Goal: Information Seeking & Learning: Learn about a topic

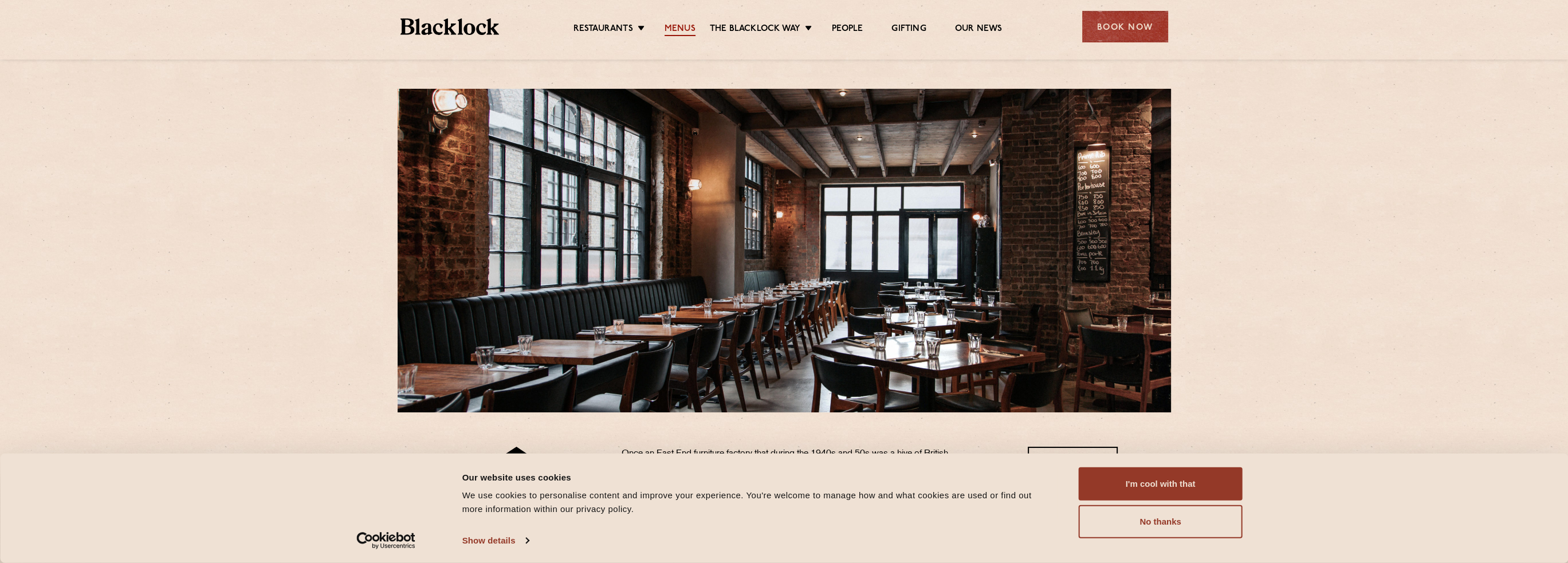
click at [676, 27] on link "Menus" at bounding box center [679, 30] width 31 height 12
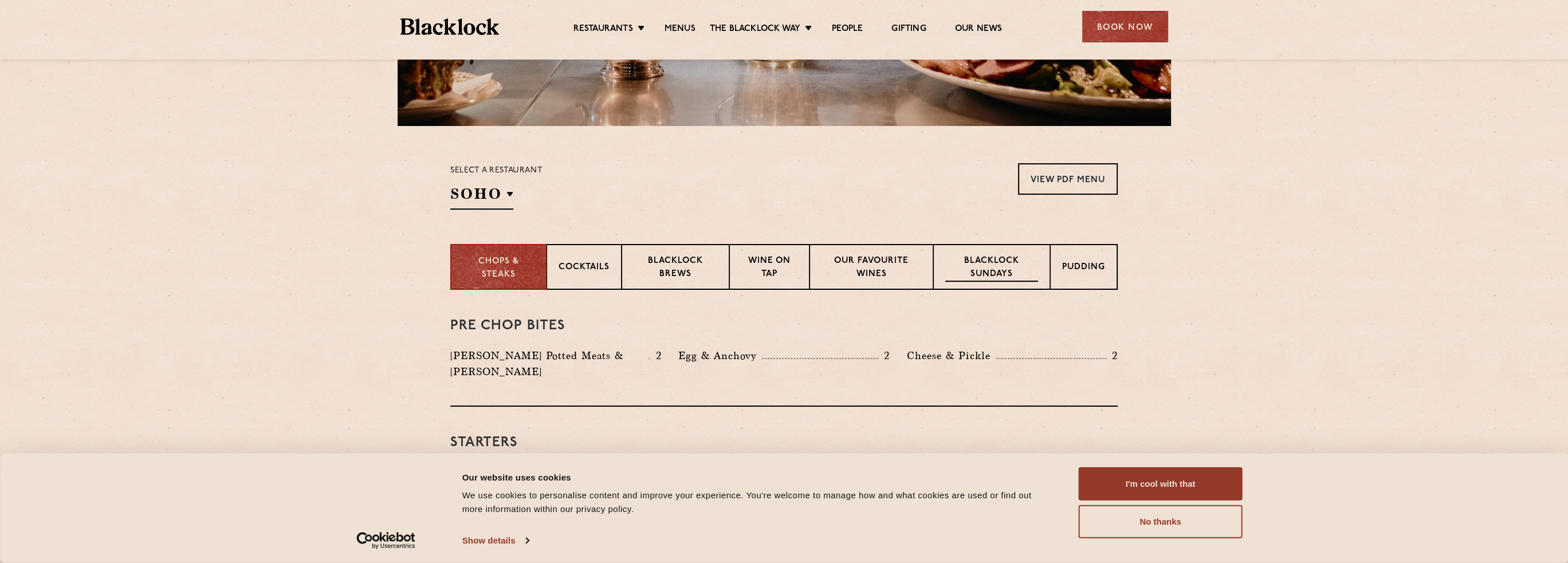
scroll to position [344, 0]
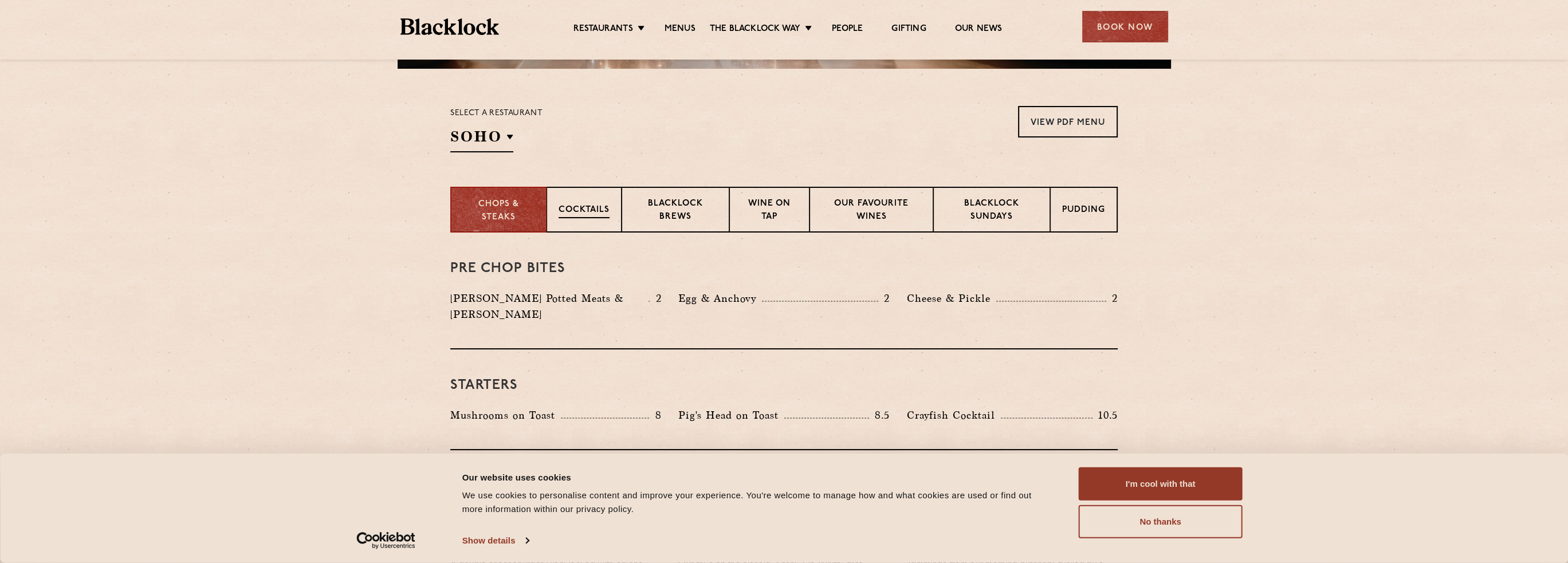
click at [586, 203] on p "Cocktails" at bounding box center [584, 210] width 51 height 14
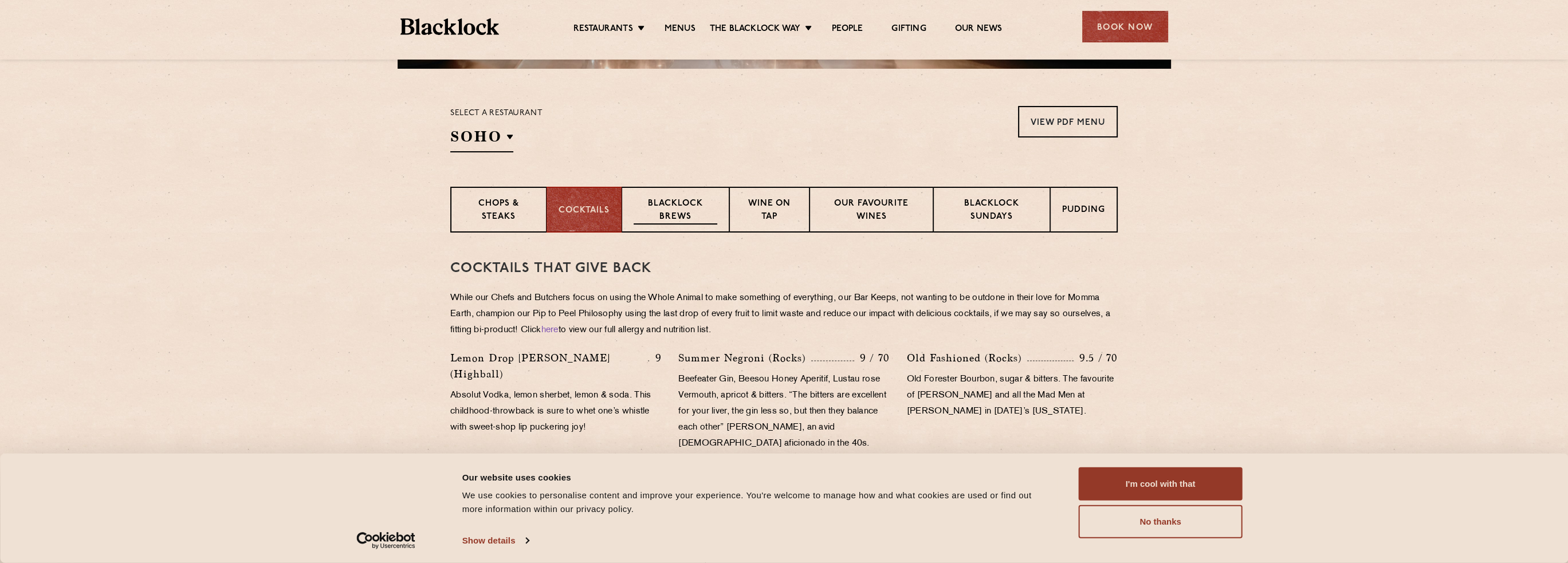
click at [682, 209] on p "Blacklock Brews" at bounding box center [675, 210] width 83 height 27
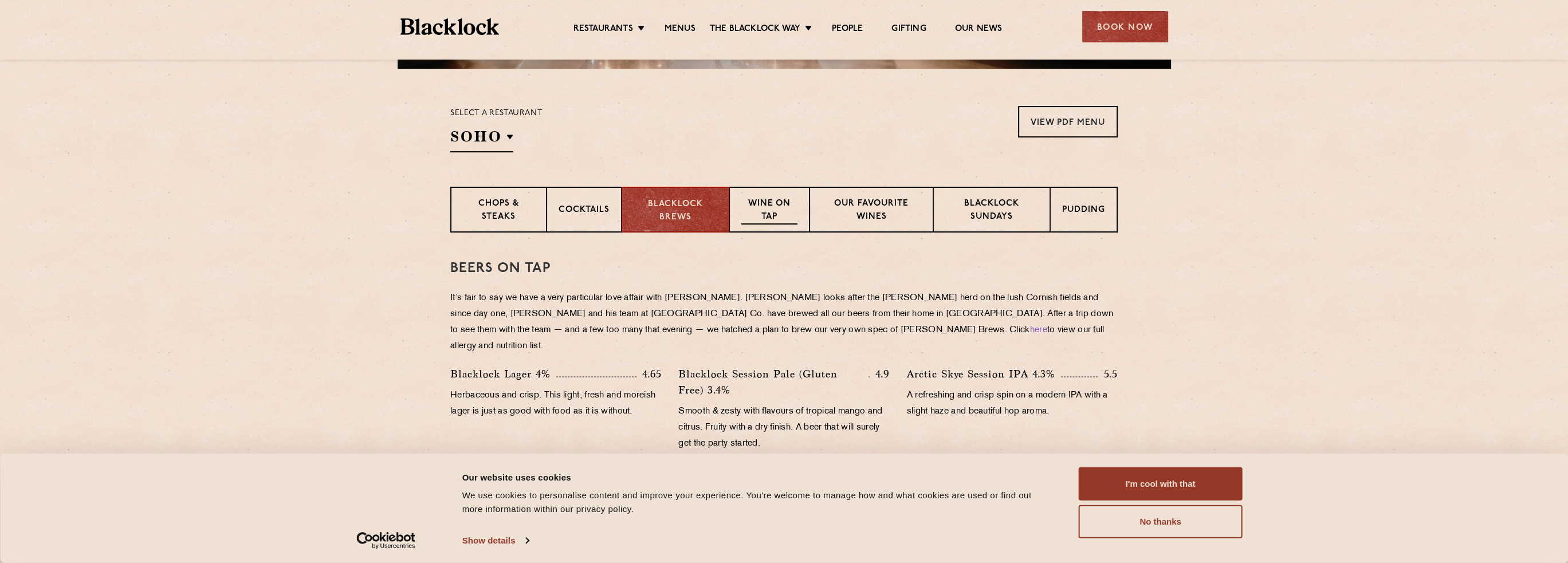
click at [758, 213] on p "Wine on Tap" at bounding box center [770, 210] width 56 height 27
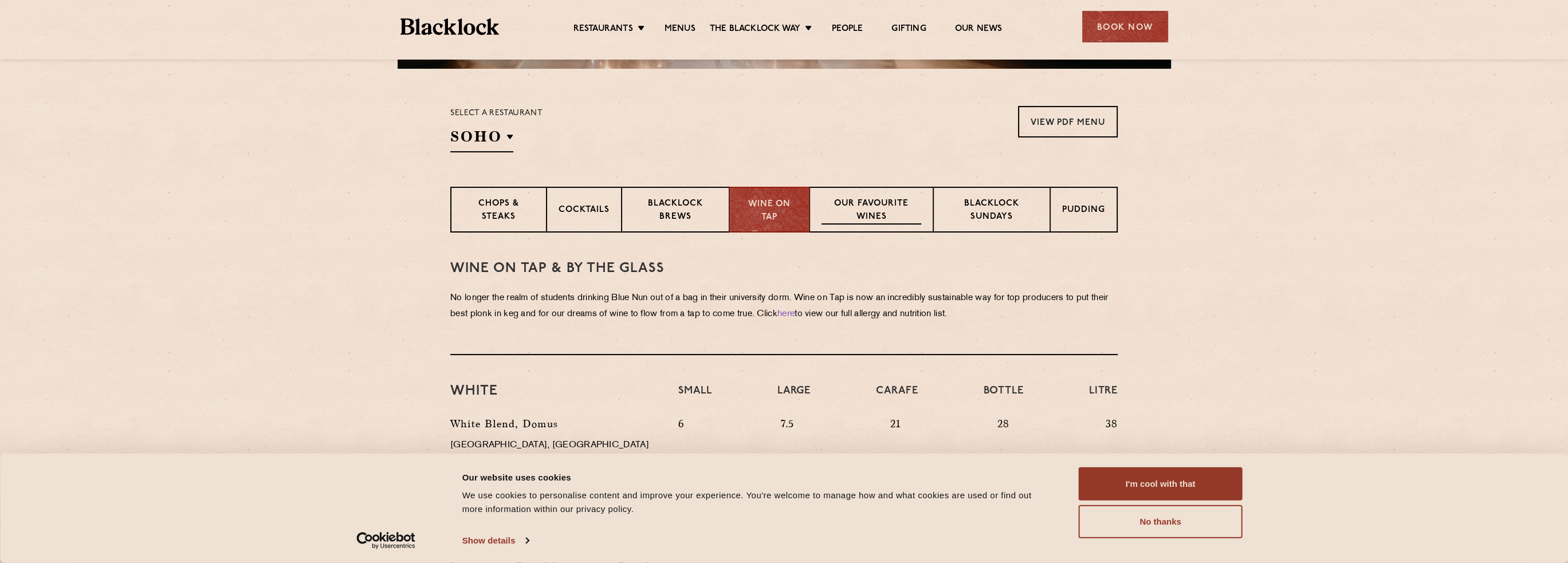
click at [853, 203] on p "Our favourite wines" at bounding box center [870, 210] width 99 height 27
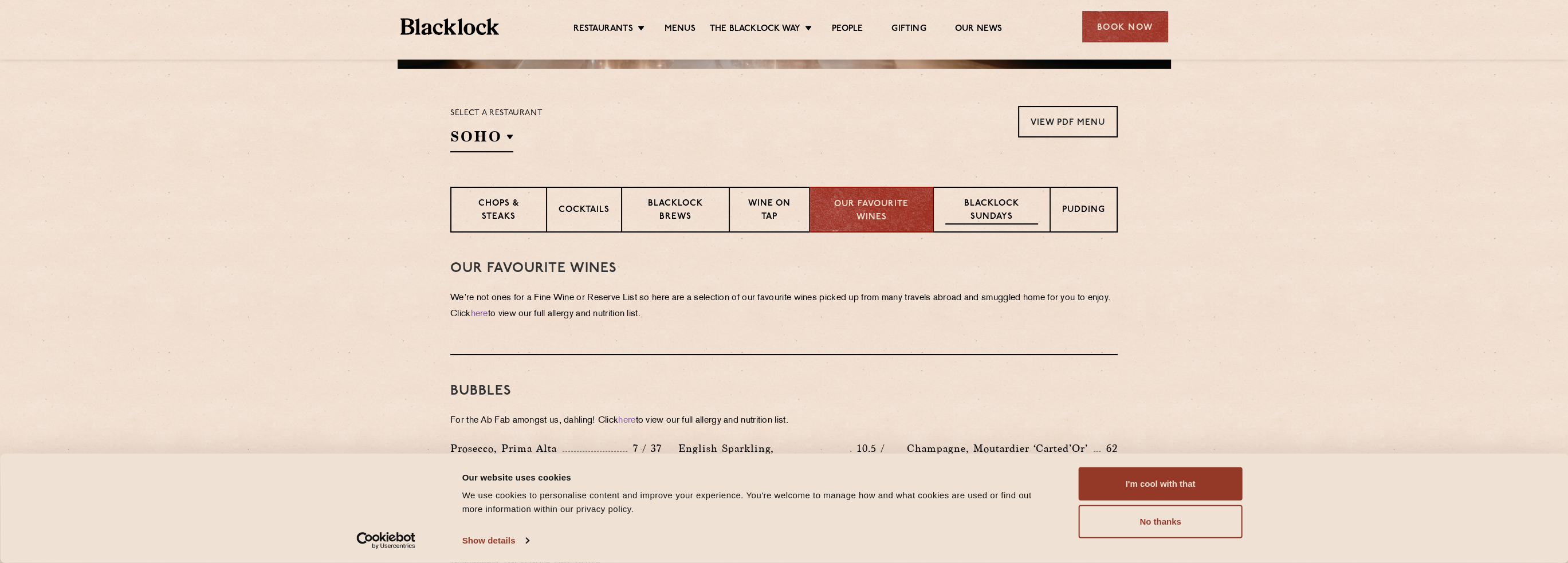
click at [981, 207] on p "Blacklock Sundays" at bounding box center [992, 210] width 93 height 27
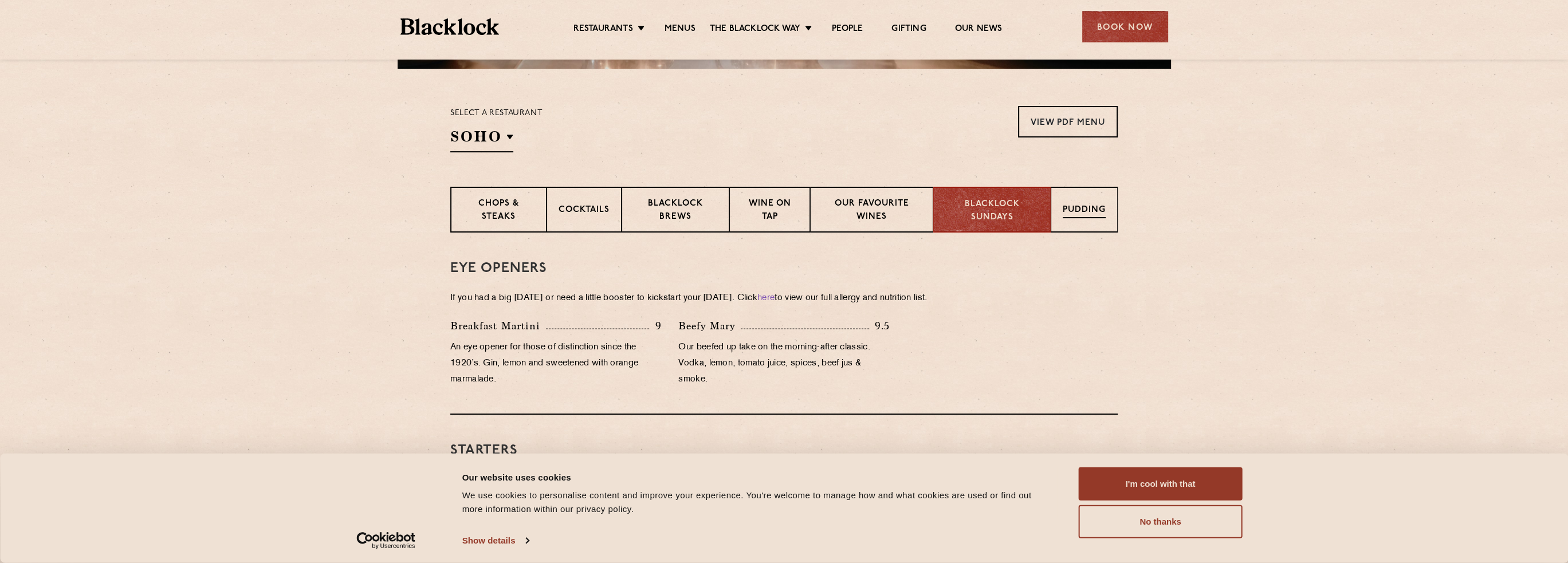
click at [1082, 213] on p "Pudding" at bounding box center [1084, 210] width 43 height 14
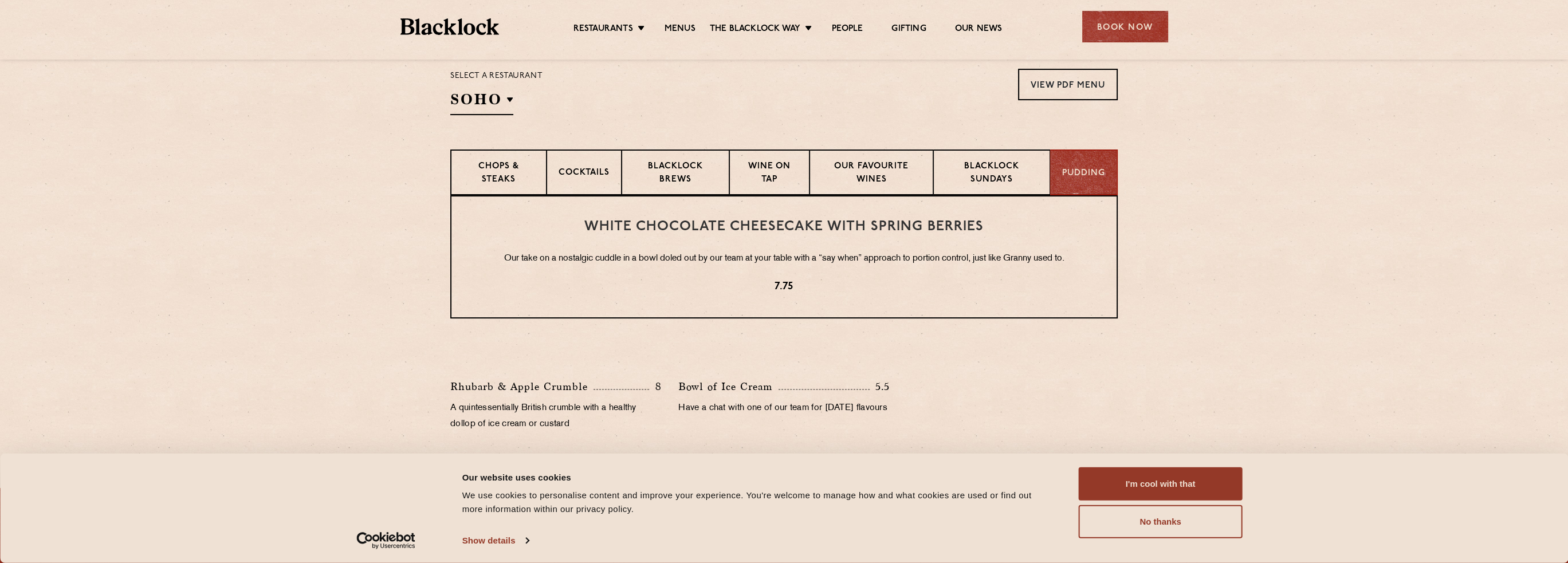
scroll to position [458, 0]
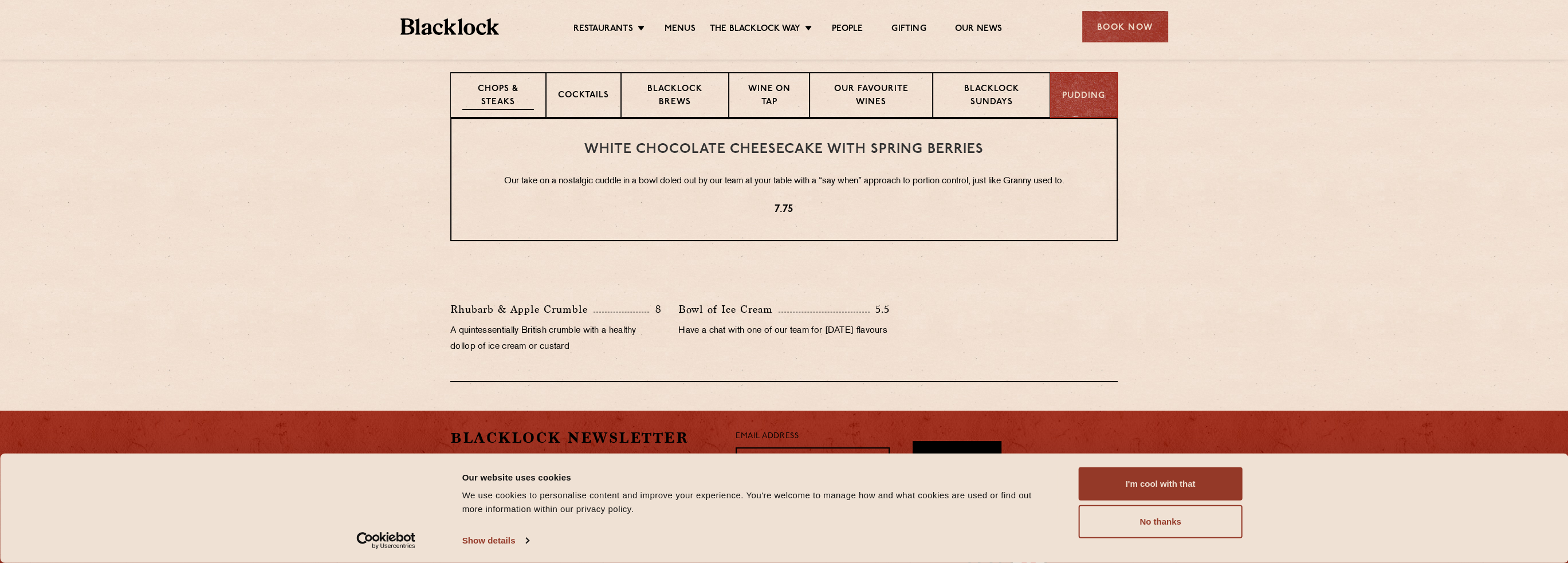
click at [490, 84] on p "Chops & Steaks" at bounding box center [498, 96] width 72 height 27
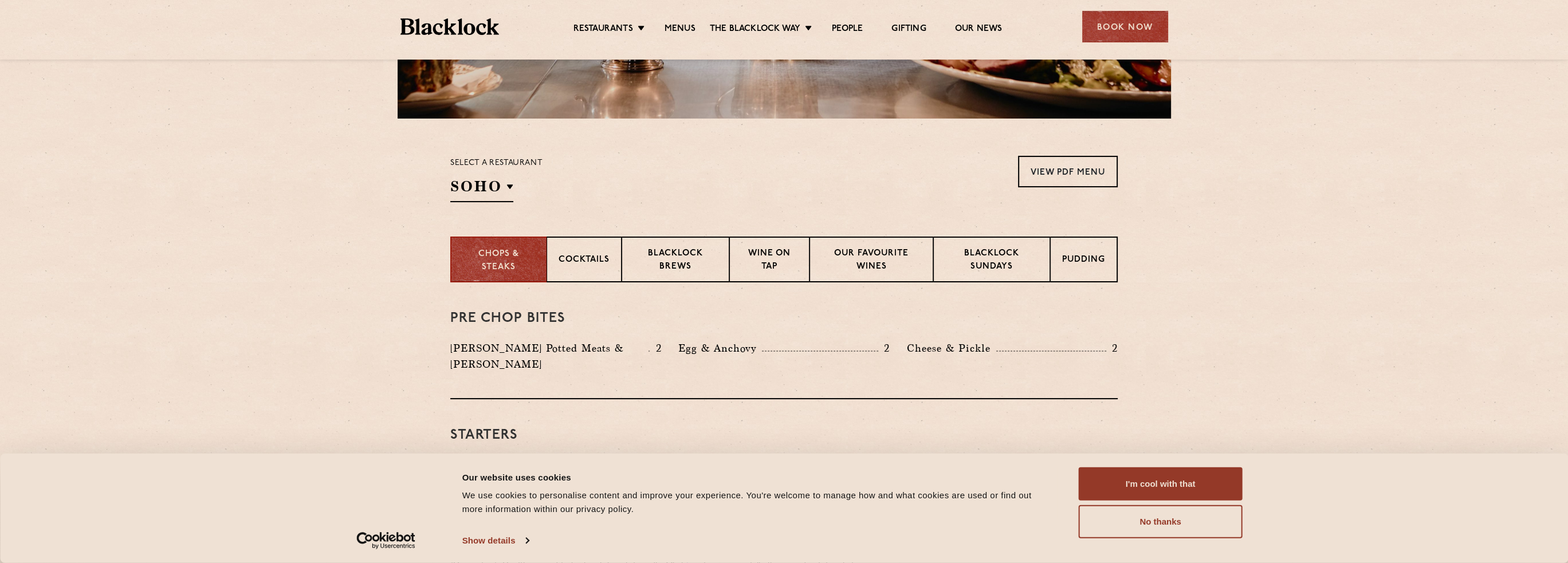
scroll to position [172, 0]
